Goal: Obtain resource: Download file/media

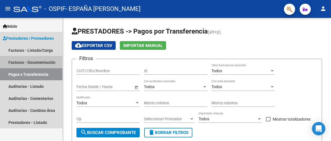
click at [40, 60] on link "Facturas - Documentación" at bounding box center [31, 62] width 62 height 12
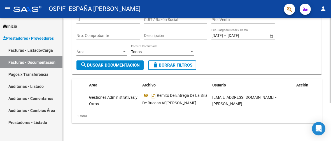
scroll to position [27, 0]
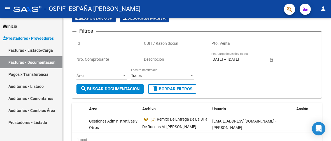
click at [39, 76] on link "Pagos x Transferencia" at bounding box center [31, 74] width 62 height 12
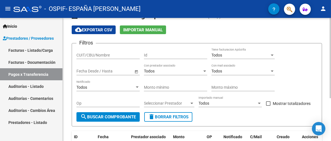
scroll to position [9, 0]
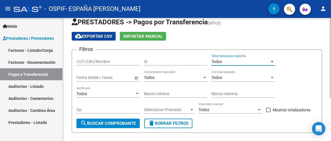
click at [246, 62] on div "Todos" at bounding box center [241, 61] width 58 height 5
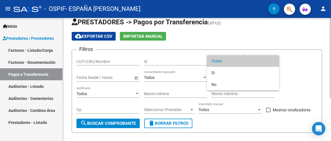
click at [246, 62] on span "Todos" at bounding box center [243, 61] width 63 height 12
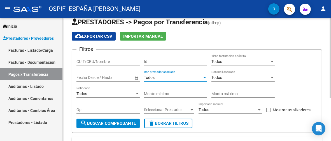
click at [166, 78] on div "Todos" at bounding box center [173, 77] width 58 height 5
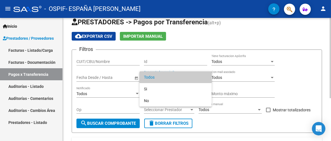
click at [166, 78] on span "Todos" at bounding box center [175, 77] width 63 height 12
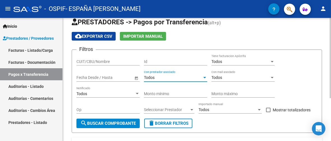
click at [166, 78] on div "Todos" at bounding box center [173, 77] width 58 height 5
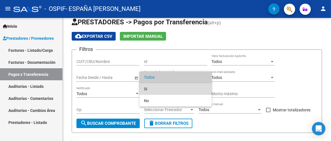
click at [155, 89] on span "Si" at bounding box center [175, 89] width 63 height 12
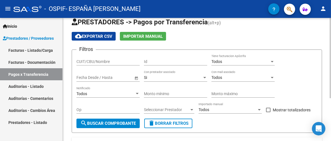
click at [137, 78] on span "Open calendar" at bounding box center [136, 77] width 13 height 13
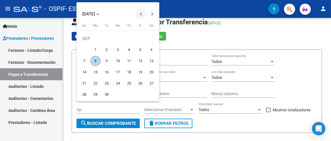
click at [139, 12] on span "Previous month" at bounding box center [140, 13] width 11 height 11
click at [130, 52] on span "3" at bounding box center [129, 50] width 10 height 10
type input "[DATE]"
click at [130, 49] on span "3" at bounding box center [129, 50] width 10 height 10
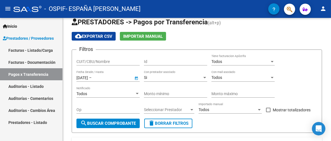
type input "[DATE]"
click at [130, 50] on form "Filtros CUIT/CBU/Nombre Id Todos Tiene facturacion Apócrifa [DATE] [DATE] – [DA…" at bounding box center [197, 92] width 251 height 84
click at [120, 77] on input "[DATE]" at bounding box center [106, 77] width 27 height 5
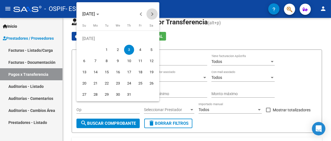
click at [152, 13] on button "Next month" at bounding box center [152, 13] width 11 height 11
click at [98, 63] on span "8" at bounding box center [96, 61] width 10 height 10
type input "[DATE]"
click at [98, 63] on span "8" at bounding box center [96, 61] width 10 height 10
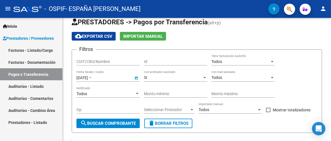
type input "[DATE]"
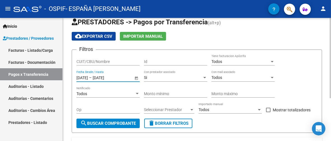
click at [120, 121] on span "search Buscar Comprobante" at bounding box center [107, 123] width 55 height 5
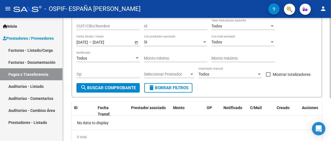
scroll to position [38, 0]
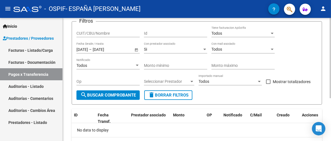
click at [187, 81] on span "Seleccionar Prestador" at bounding box center [166, 81] width 45 height 5
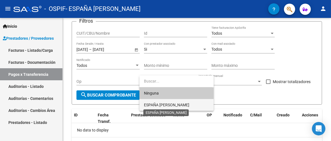
click at [186, 104] on span "ESPAÑA [PERSON_NAME]" at bounding box center [166, 105] width 45 height 4
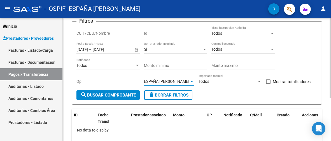
click at [245, 85] on div "Todos Importado manual" at bounding box center [230, 79] width 63 height 11
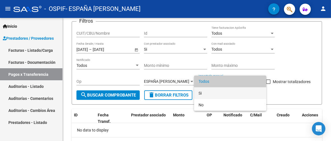
click at [234, 91] on span "Si" at bounding box center [230, 93] width 63 height 12
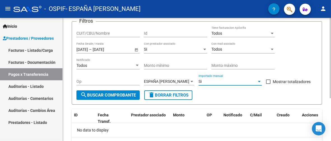
click at [243, 83] on div "Si" at bounding box center [228, 81] width 58 height 5
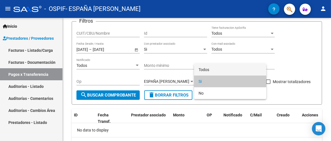
click at [231, 70] on span "Todos" at bounding box center [230, 70] width 63 height 12
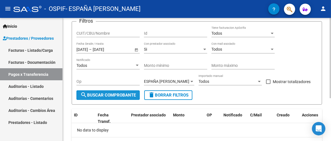
click at [114, 96] on span "search Buscar Comprobante" at bounding box center [107, 95] width 55 height 5
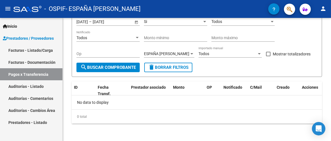
click at [38, 52] on link "Facturas - Listado/Carga" at bounding box center [31, 50] width 62 height 12
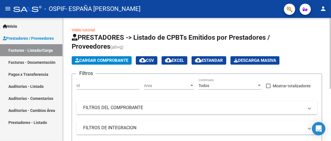
scroll to position [56, 0]
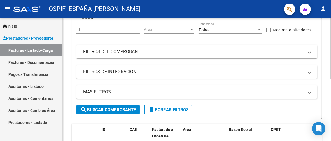
click at [160, 54] on mat-panel-title "FILTROS DEL COMPROBANTE" at bounding box center [193, 52] width 221 height 6
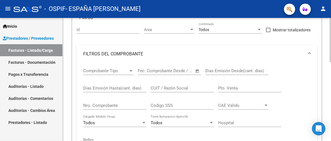
click at [160, 54] on mat-panel-title "FILTROS DEL COMPROBANTE" at bounding box center [193, 54] width 221 height 6
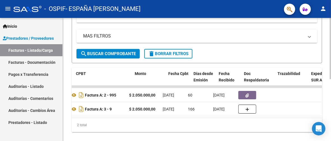
scroll to position [0, 190]
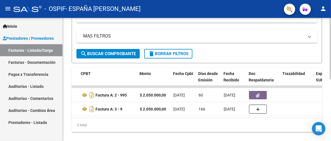
drag, startPoint x: 143, startPoint y: 122, endPoint x: 135, endPoint y: 122, distance: 7.8
click at [135, 122] on div "2 total" at bounding box center [197, 125] width 251 height 14
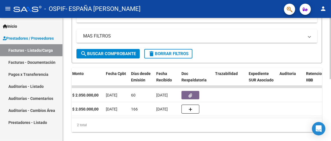
scroll to position [0, 265]
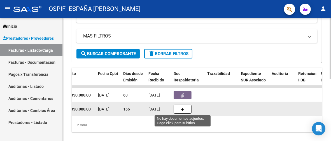
click at [183, 109] on icon "button" at bounding box center [183, 110] width 4 height 4
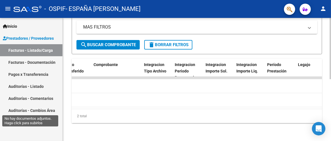
scroll to position [0, 469]
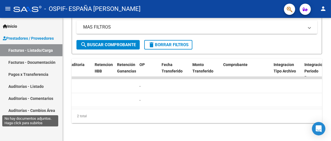
click at [24, 73] on link "Pagos x Transferencia" at bounding box center [31, 74] width 62 height 12
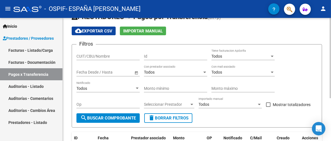
scroll to position [9, 0]
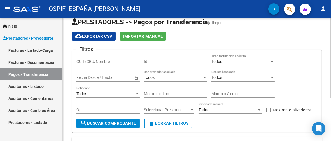
click at [177, 111] on span "Seleccionar Prestador" at bounding box center [166, 110] width 45 height 5
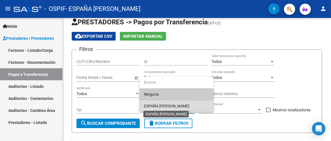
click at [177, 106] on span "ESPAÑA [PERSON_NAME]" at bounding box center [166, 106] width 45 height 4
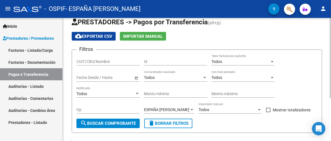
click at [134, 78] on span "Open calendar" at bounding box center [136, 77] width 13 height 13
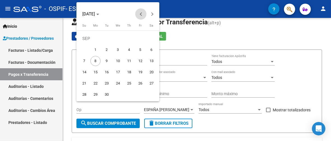
click at [141, 14] on button "Previous month" at bounding box center [140, 13] width 11 height 11
click at [142, 14] on button "Previous month" at bounding box center [140, 13] width 11 height 11
click at [117, 83] on span "23" at bounding box center [118, 83] width 10 height 10
type input "[DATE]"
click at [120, 83] on span "23" at bounding box center [118, 83] width 10 height 10
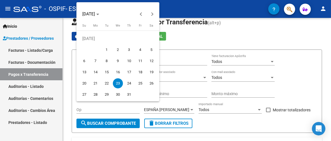
type input "[DATE]"
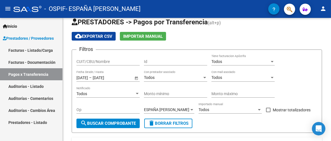
click at [120, 83] on div "[DATE] [DATE] – [DATE] Fecha fin Fecha Desde / Hasta" at bounding box center [108, 79] width 63 height 16
click at [134, 77] on span "Open calendar" at bounding box center [136, 77] width 13 height 13
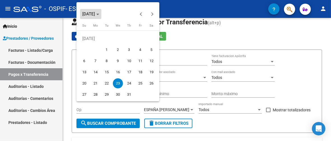
click at [99, 15] on icon "Choose month and year" at bounding box center [97, 14] width 3 height 1
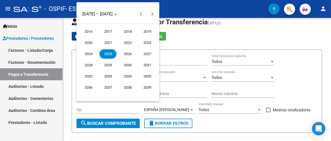
click at [113, 54] on span "2025" at bounding box center [108, 54] width 18 height 10
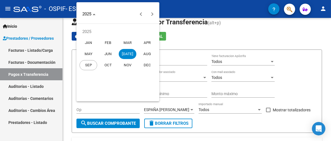
click at [92, 68] on span "SEP" at bounding box center [89, 65] width 18 height 10
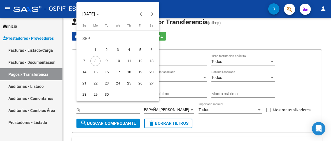
click at [97, 62] on span "8" at bounding box center [96, 61] width 10 height 10
type input "[DATE]"
click at [97, 62] on span "8" at bounding box center [96, 61] width 10 height 10
type input "[DATE]"
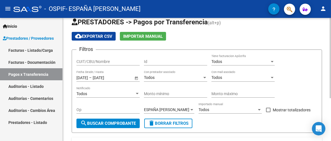
click at [168, 79] on div "Todos" at bounding box center [173, 77] width 58 height 5
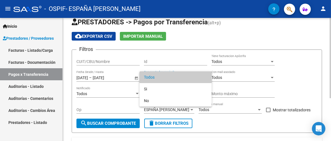
click at [168, 79] on span "Todos" at bounding box center [175, 77] width 63 height 12
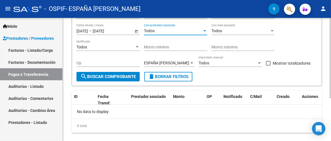
scroll to position [65, 0]
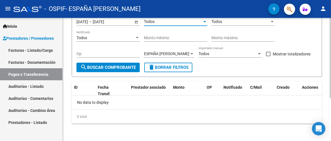
click at [121, 64] on button "search Buscar Comprobante" at bounding box center [108, 68] width 63 height 10
click at [36, 59] on link "Facturas - Documentación" at bounding box center [31, 62] width 62 height 12
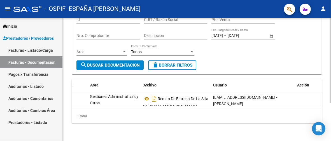
scroll to position [0, 58]
click at [38, 48] on link "Facturas - Listado/Carga" at bounding box center [31, 50] width 62 height 12
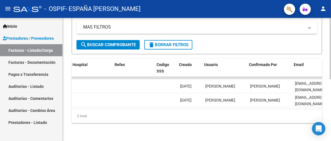
scroll to position [0, 1110]
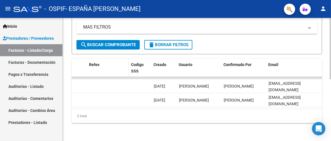
drag, startPoint x: 115, startPoint y: 72, endPoint x: 94, endPoint y: 72, distance: 20.7
click at [94, 72] on datatable-header-cell "Refes" at bounding box center [108, 71] width 42 height 25
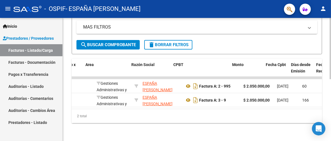
scroll to position [0, 68]
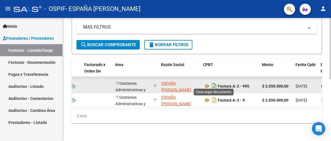
click at [215, 82] on icon "Descargar documento" at bounding box center [214, 86] width 7 height 9
